Goal: Contribute content

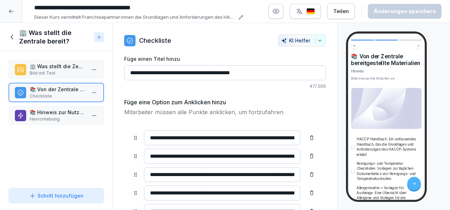
scroll to position [34, 0]
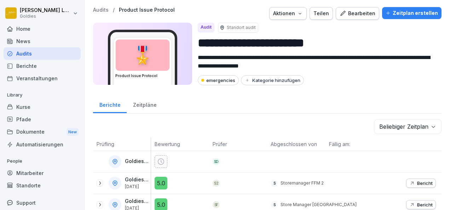
click at [26, 108] on div "Kurse" at bounding box center [42, 107] width 77 height 12
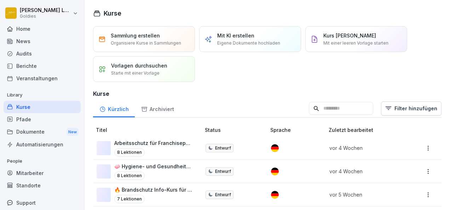
click at [220, 46] on div "Mit KI erstellen Eigene Dokumente hochladen" at bounding box center [250, 39] width 102 height 26
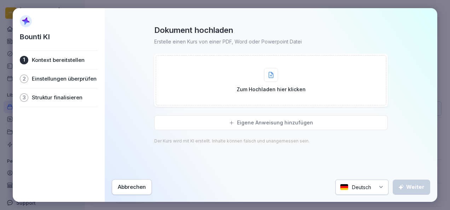
click at [287, 130] on div "Eigene Anweisung hinzufügen Der Kurs wird mit KI erstellt. Inhalte können falsc…" at bounding box center [271, 143] width 234 height 56
click at [276, 122] on p "Eigene Anweisung hinzufügen" at bounding box center [275, 123] width 76 height 6
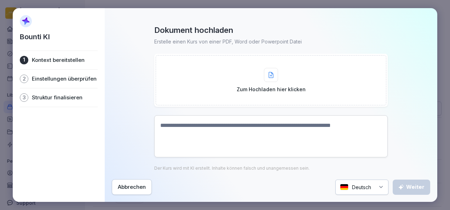
click at [241, 130] on textarea at bounding box center [271, 136] width 234 height 42
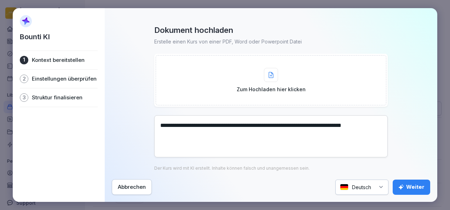
type textarea "**********"
click at [427, 188] on button "Weiter" at bounding box center [412, 187] width 38 height 15
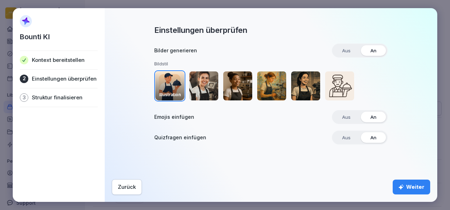
click at [353, 50] on span "Aus" at bounding box center [346, 50] width 18 height 11
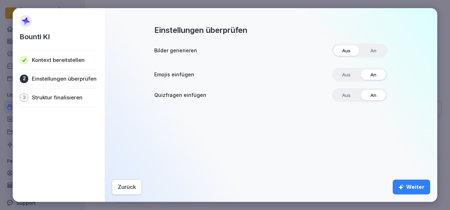
click at [351, 76] on span "Aus" at bounding box center [346, 74] width 18 height 11
drag, startPoint x: 348, startPoint y: 99, endPoint x: 353, endPoint y: 94, distance: 7.0
click at [353, 94] on span "Aus" at bounding box center [346, 95] width 18 height 11
click at [369, 93] on span "An" at bounding box center [374, 95] width 16 height 11
click at [409, 182] on button "Weiter" at bounding box center [412, 187] width 38 height 15
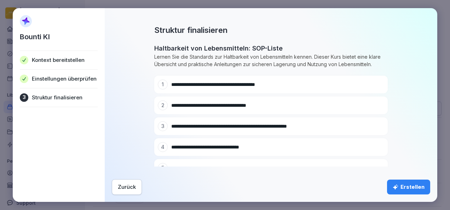
click at [119, 188] on div "Zurück" at bounding box center [127, 187] width 18 height 8
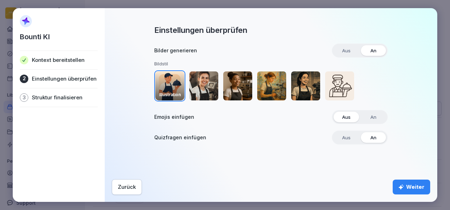
click at [119, 188] on div "Zurück" at bounding box center [127, 187] width 18 height 8
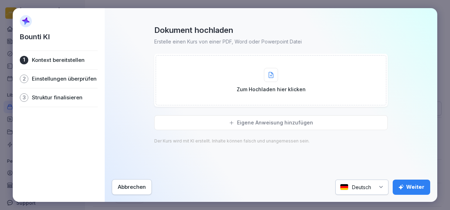
click at [116, 187] on button "Abbrechen" at bounding box center [132, 188] width 40 height 16
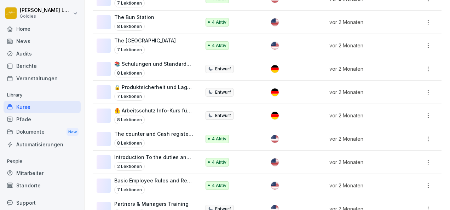
scroll to position [340, 0]
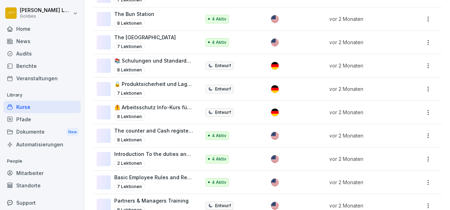
click at [170, 106] on div "🦺 Arbeitsschutz Info-Kurs für Franchisepartner:innen 8 Lektionen" at bounding box center [153, 112] width 79 height 17
